Goal: Information Seeking & Learning: Learn about a topic

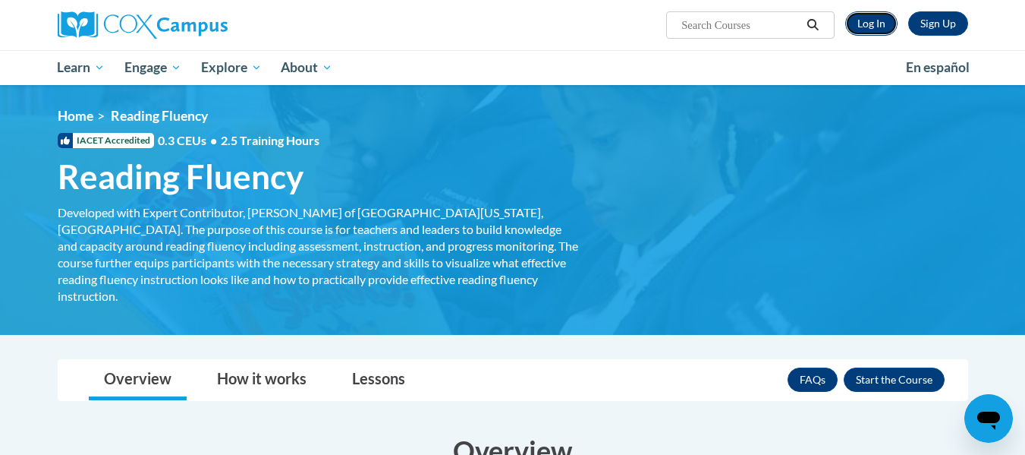
click at [872, 27] on link "Log In" at bounding box center [872, 23] width 52 height 24
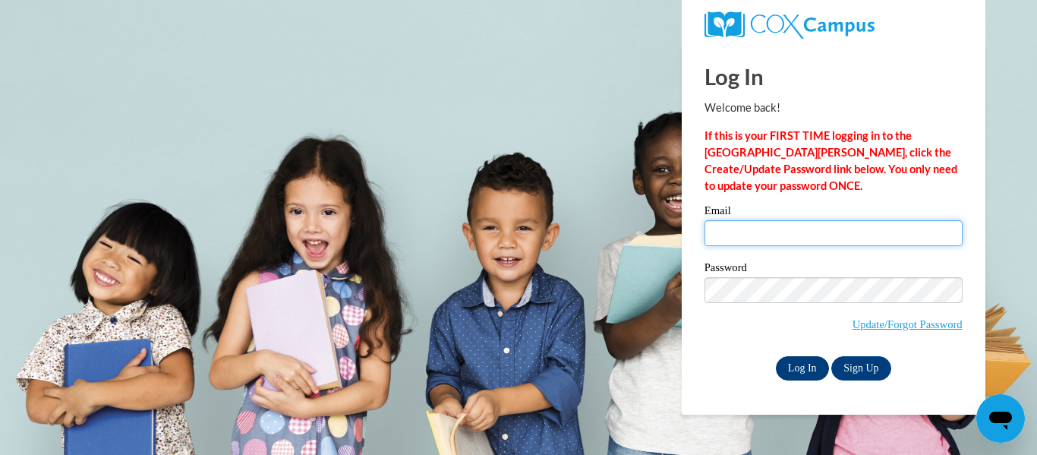
type input "folabanji@ivytech.edu"
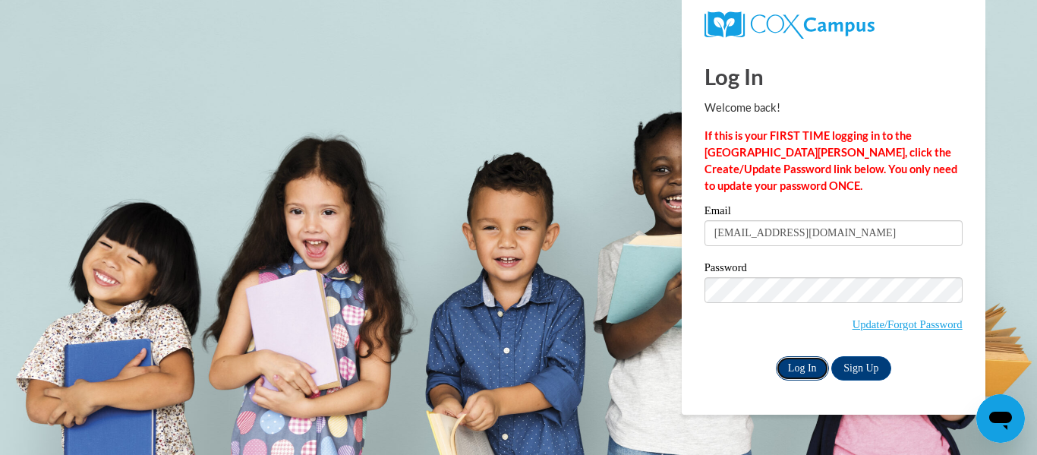
click at [800, 370] on input "Log In" at bounding box center [802, 368] width 53 height 24
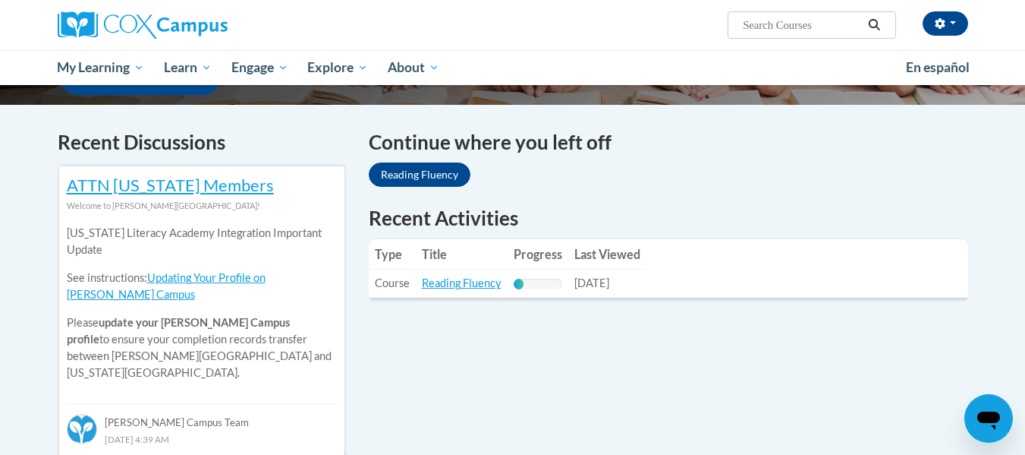
scroll to position [431, 0]
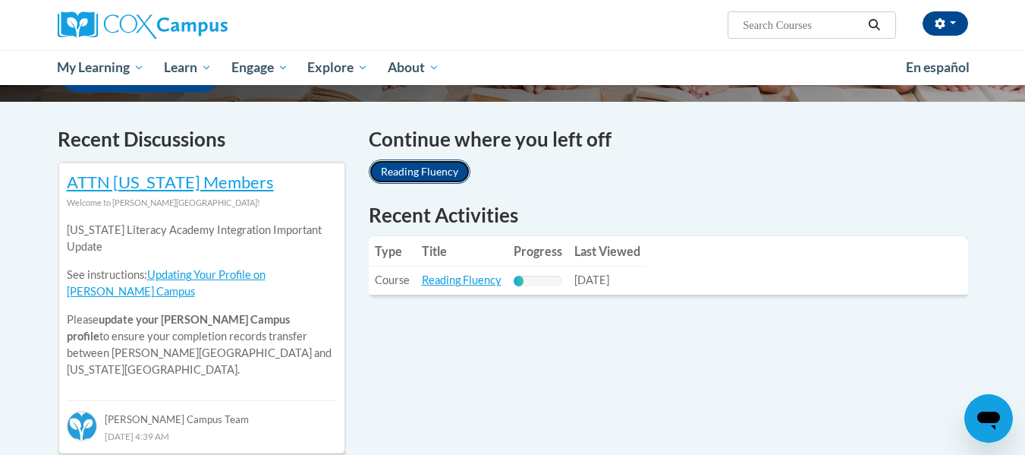
click at [399, 167] on link "Reading Fluency" at bounding box center [420, 171] width 102 height 24
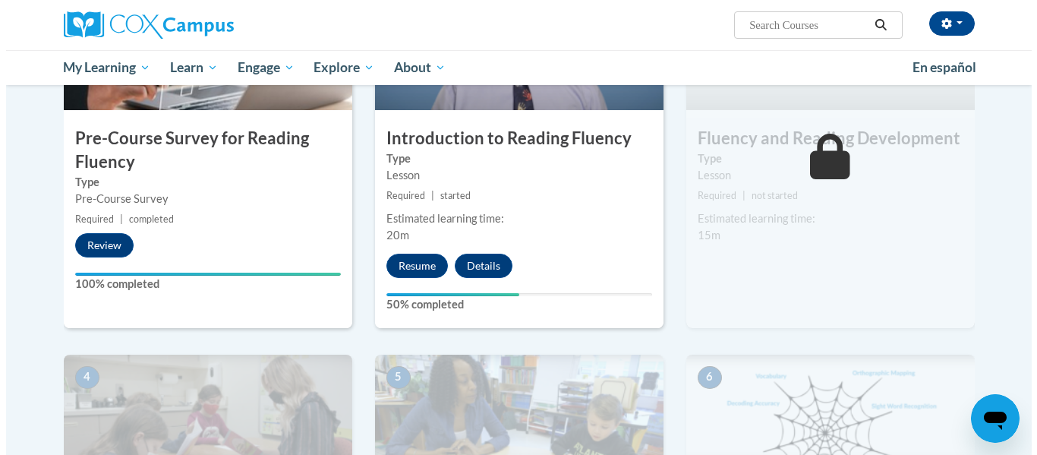
scroll to position [467, 0]
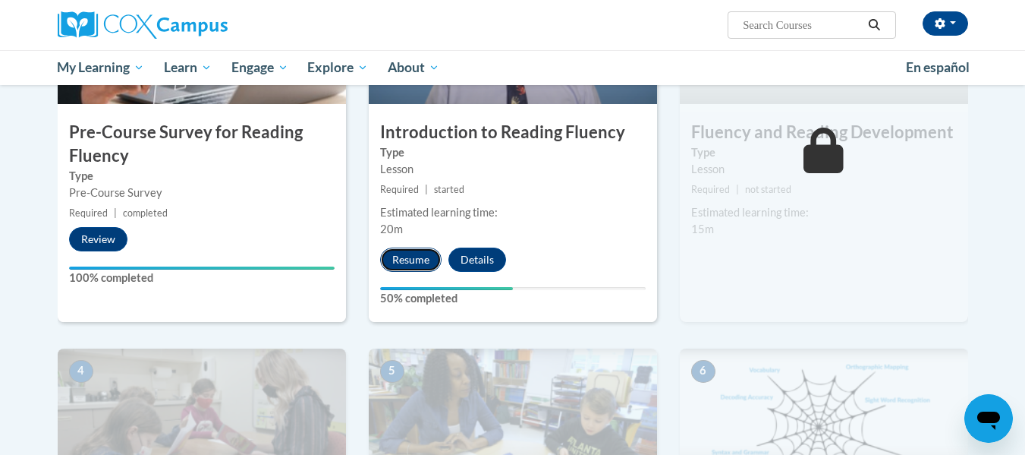
click at [402, 257] on button "Resume" at bounding box center [410, 259] width 61 height 24
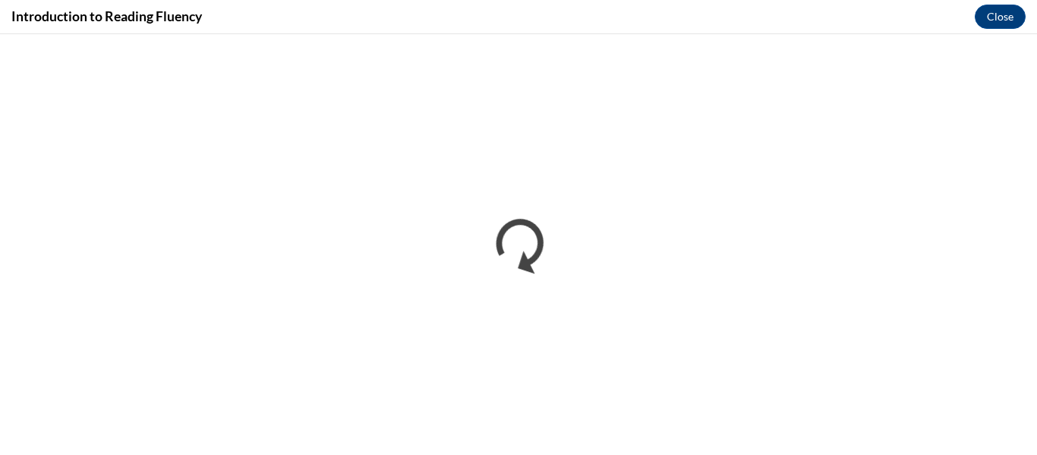
scroll to position [0, 0]
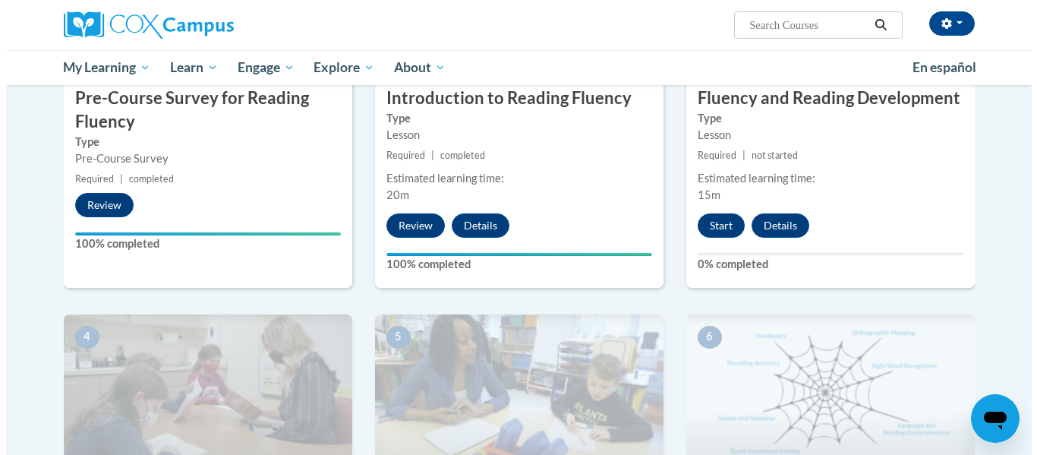
scroll to position [506, 0]
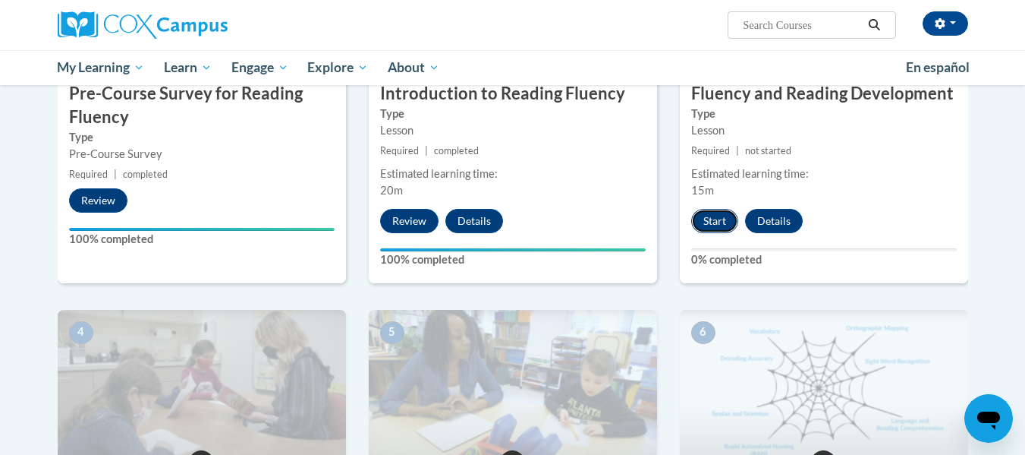
click at [719, 222] on button "Start" at bounding box center [715, 221] width 47 height 24
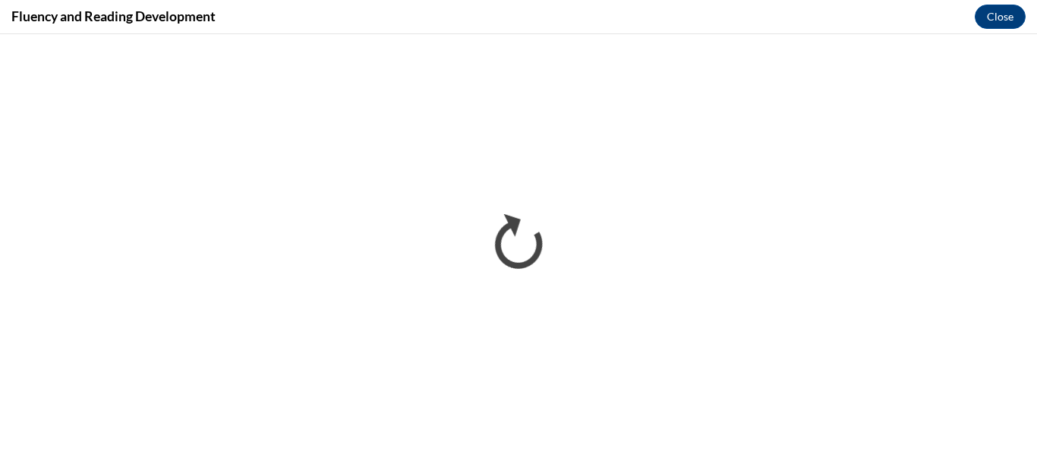
scroll to position [0, 0]
